Goal: Transaction & Acquisition: Book appointment/travel/reservation

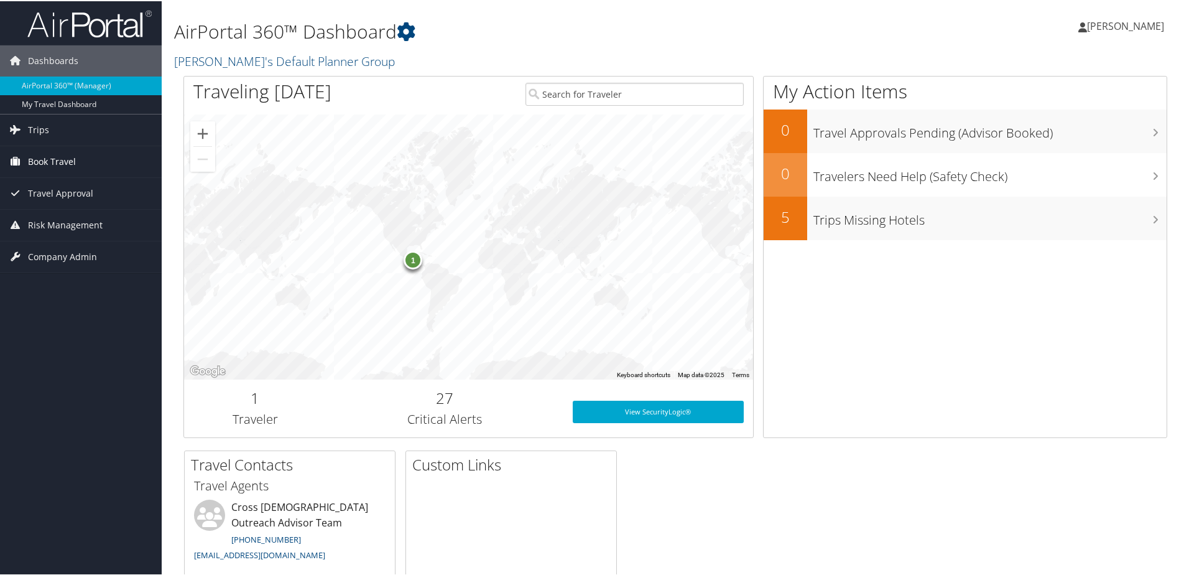
click at [48, 159] on span "Book Travel" at bounding box center [52, 160] width 48 height 31
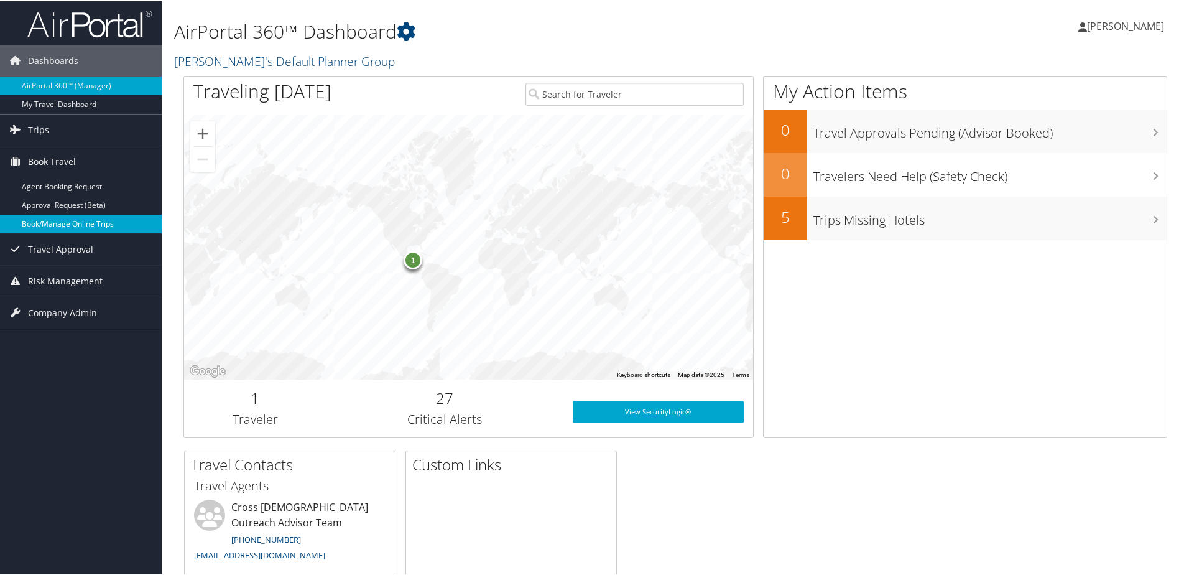
click at [62, 221] on link "Book/Manage Online Trips" at bounding box center [81, 222] width 162 height 19
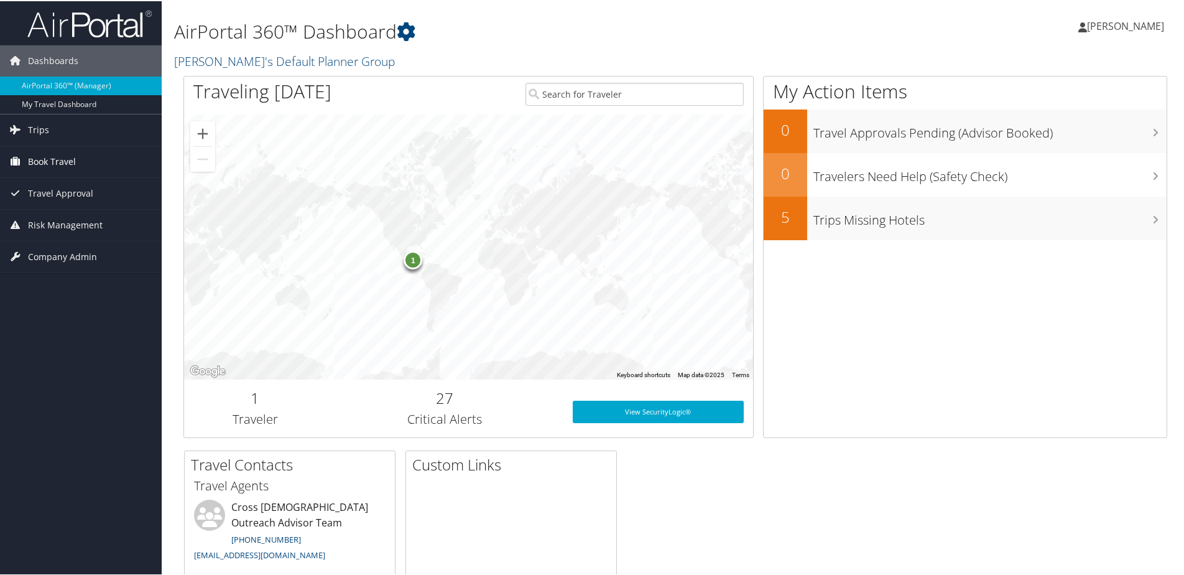
click at [38, 157] on span "Book Travel" at bounding box center [52, 160] width 48 height 31
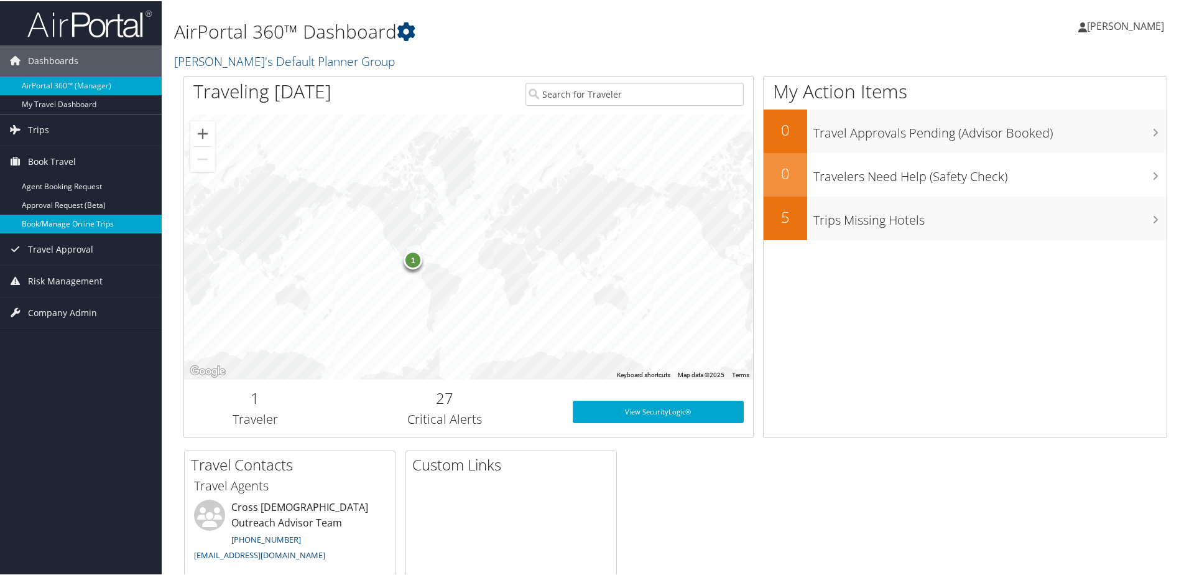
click at [34, 221] on link "Book/Manage Online Trips" at bounding box center [81, 222] width 162 height 19
